Goal: Information Seeking & Learning: Learn about a topic

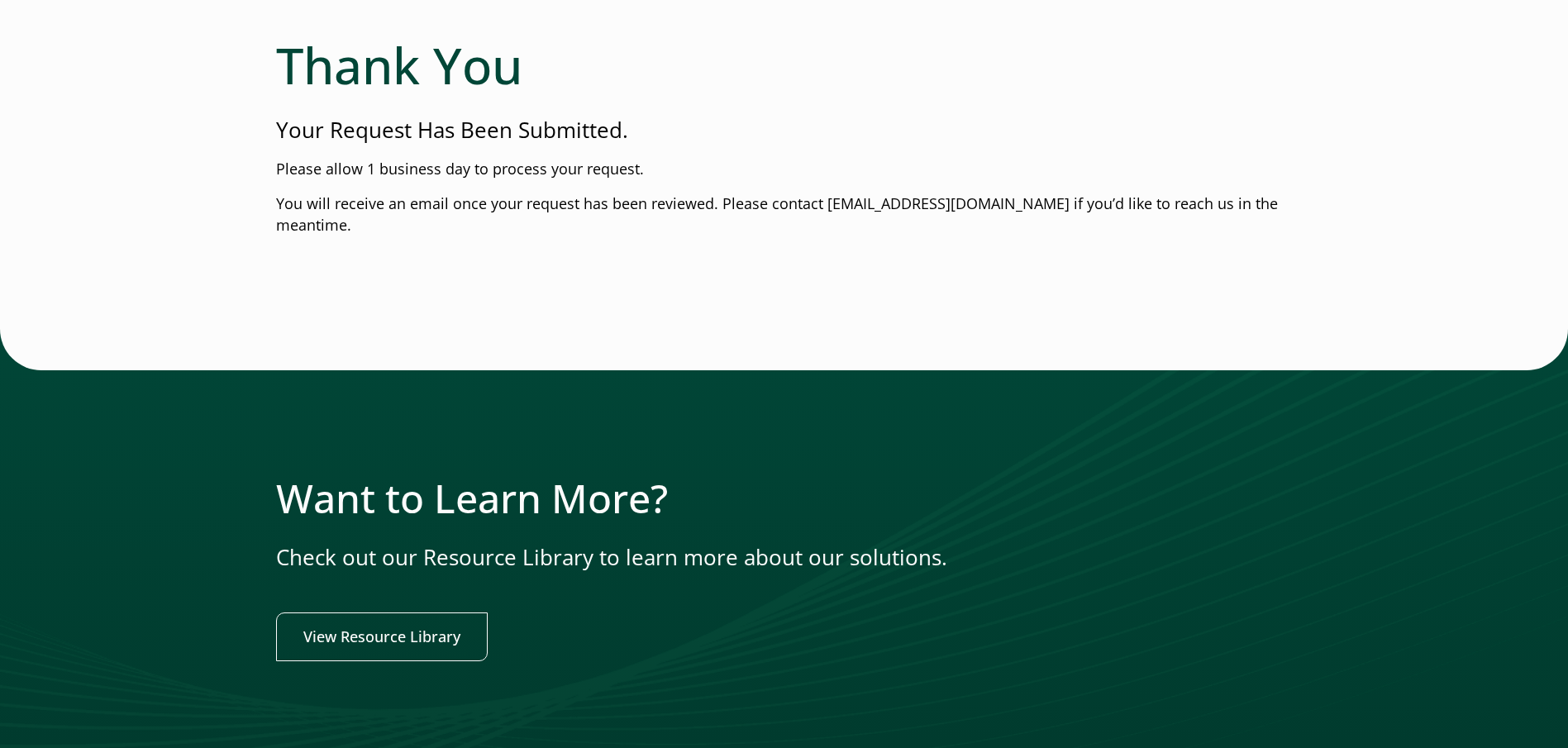
scroll to position [221, 0]
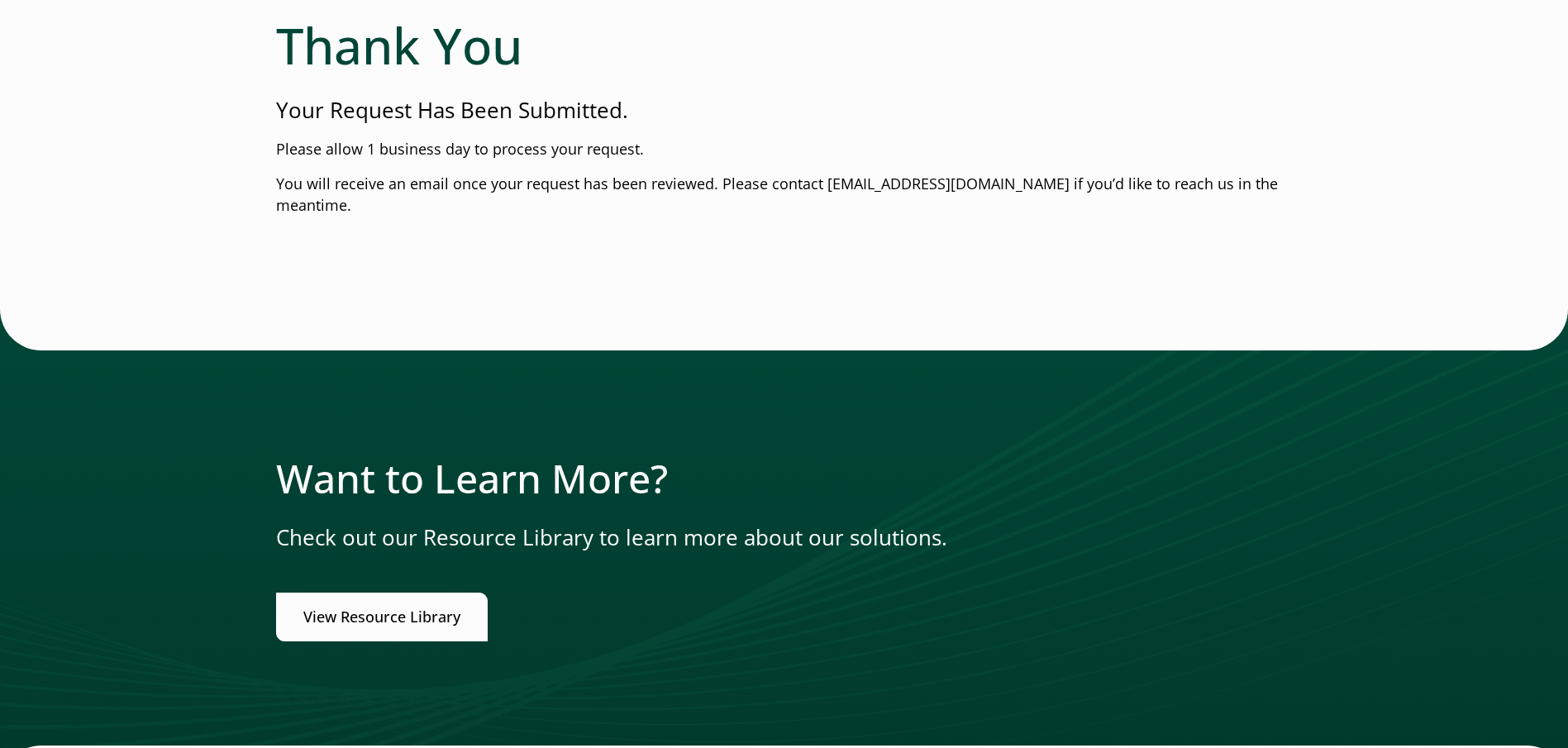
click at [408, 593] on link "View Resource Library" at bounding box center [381, 617] width 212 height 49
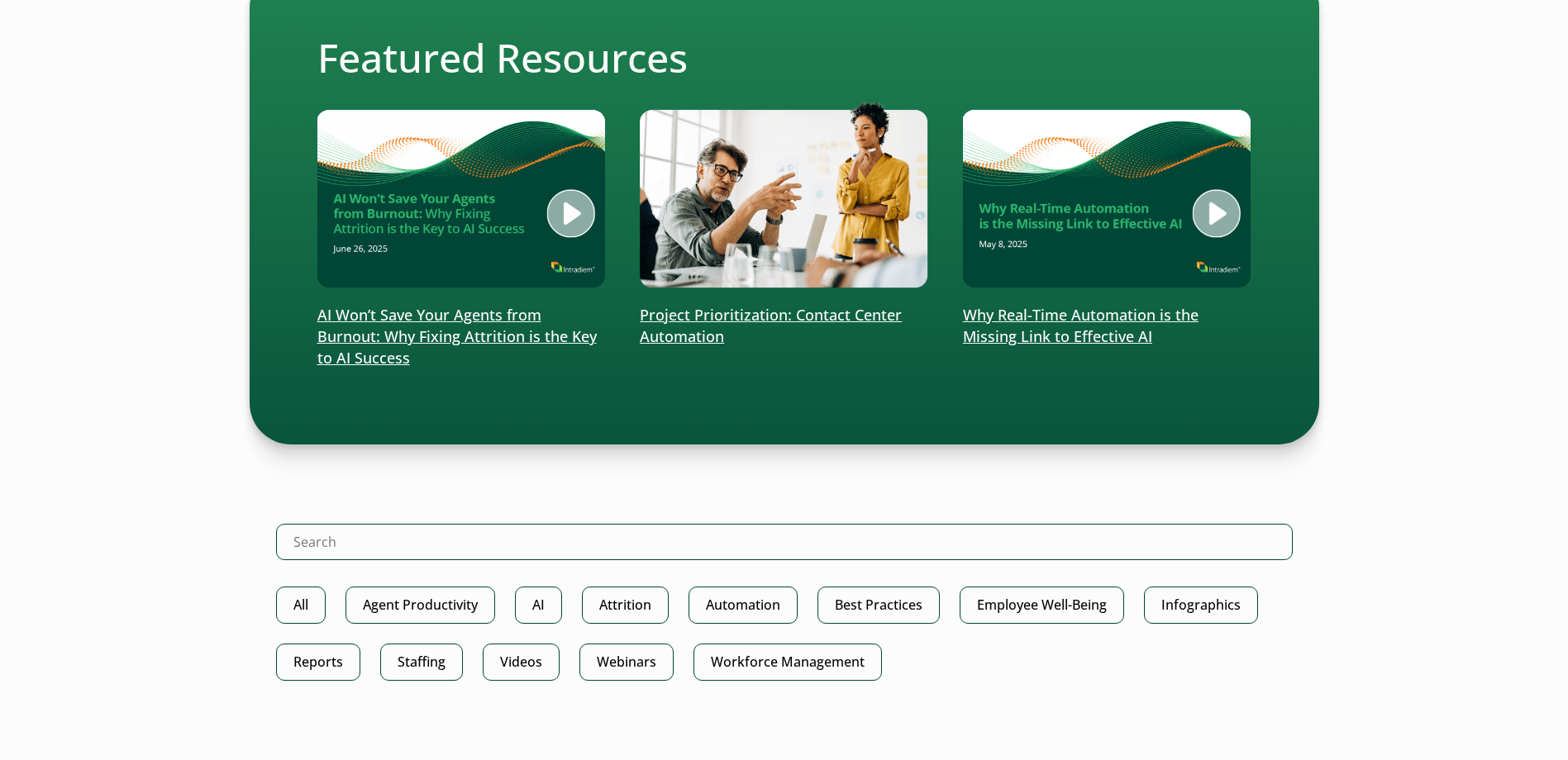
scroll to position [426, 0]
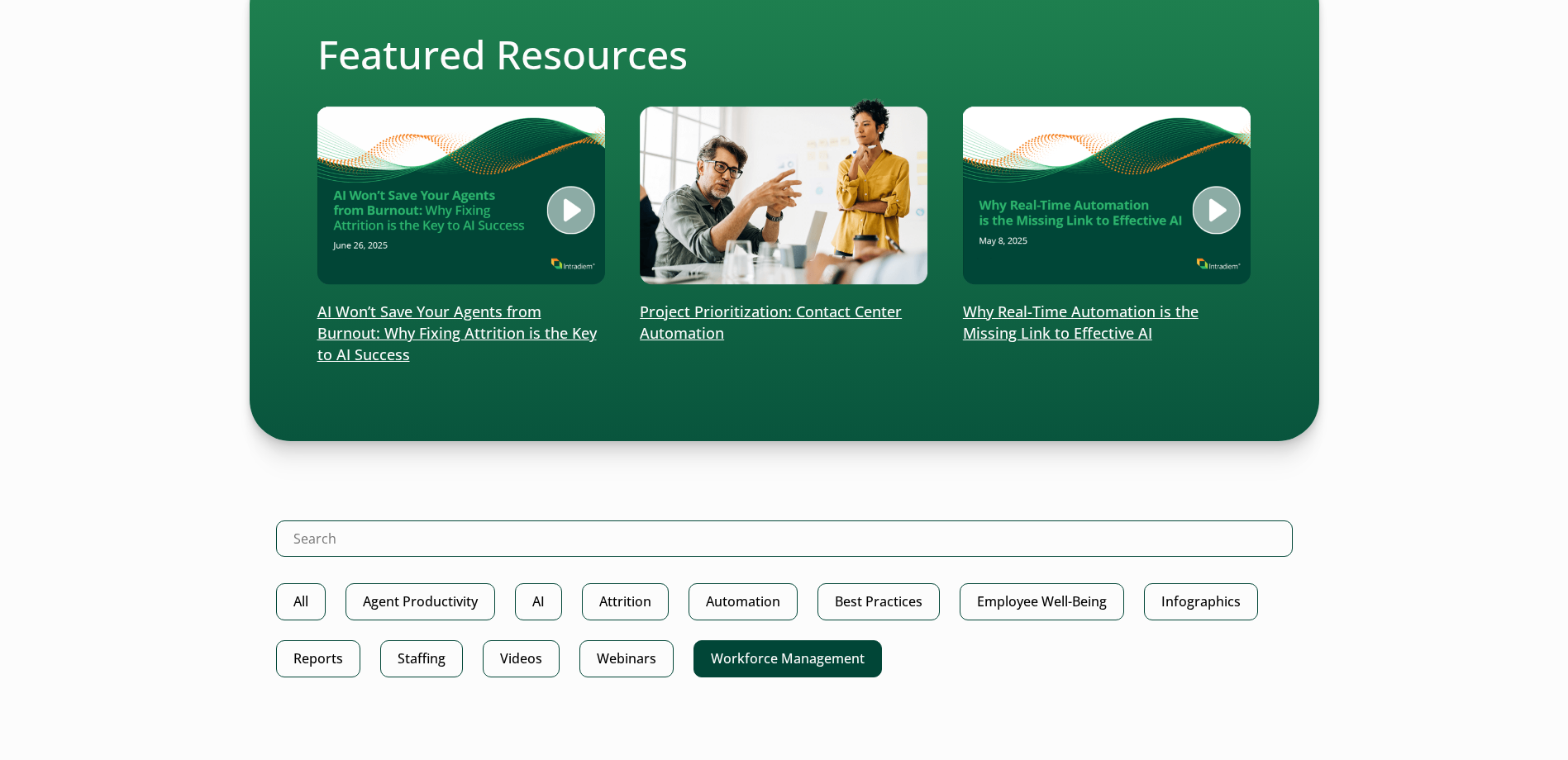
click at [817, 664] on link "Workforce Management" at bounding box center [787, 659] width 189 height 37
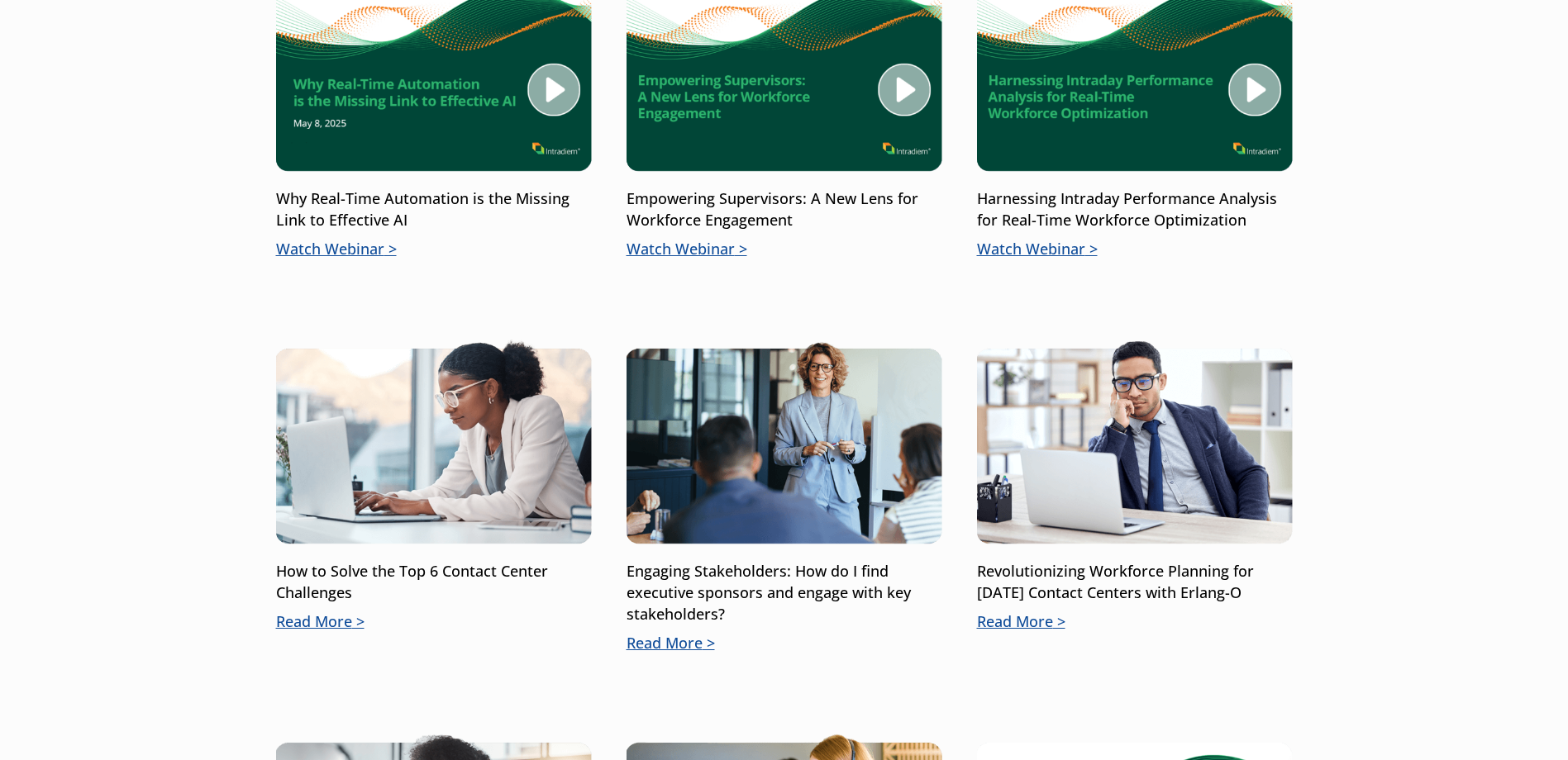
scroll to position [440, 0]
